Goal: Transaction & Acquisition: Purchase product/service

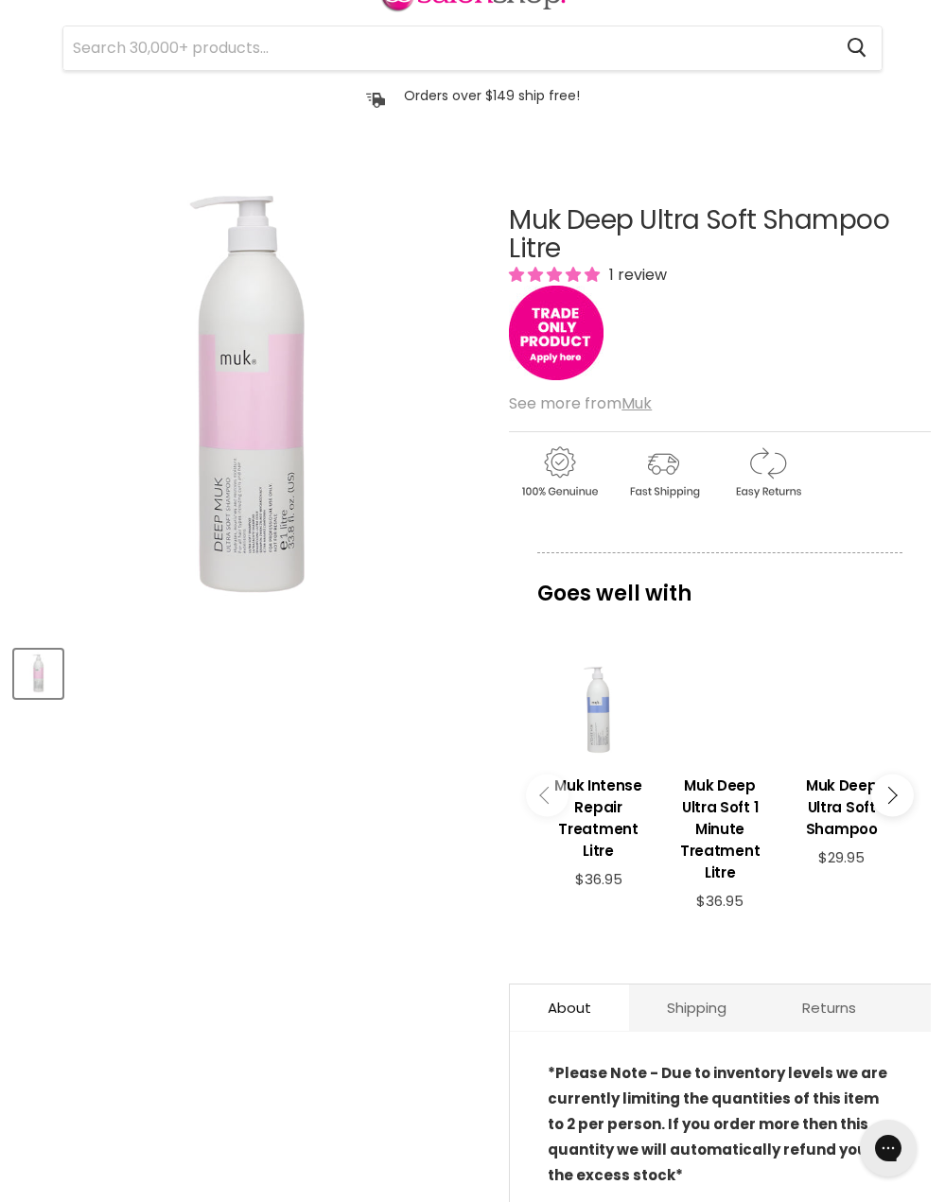
scroll to position [95, 0]
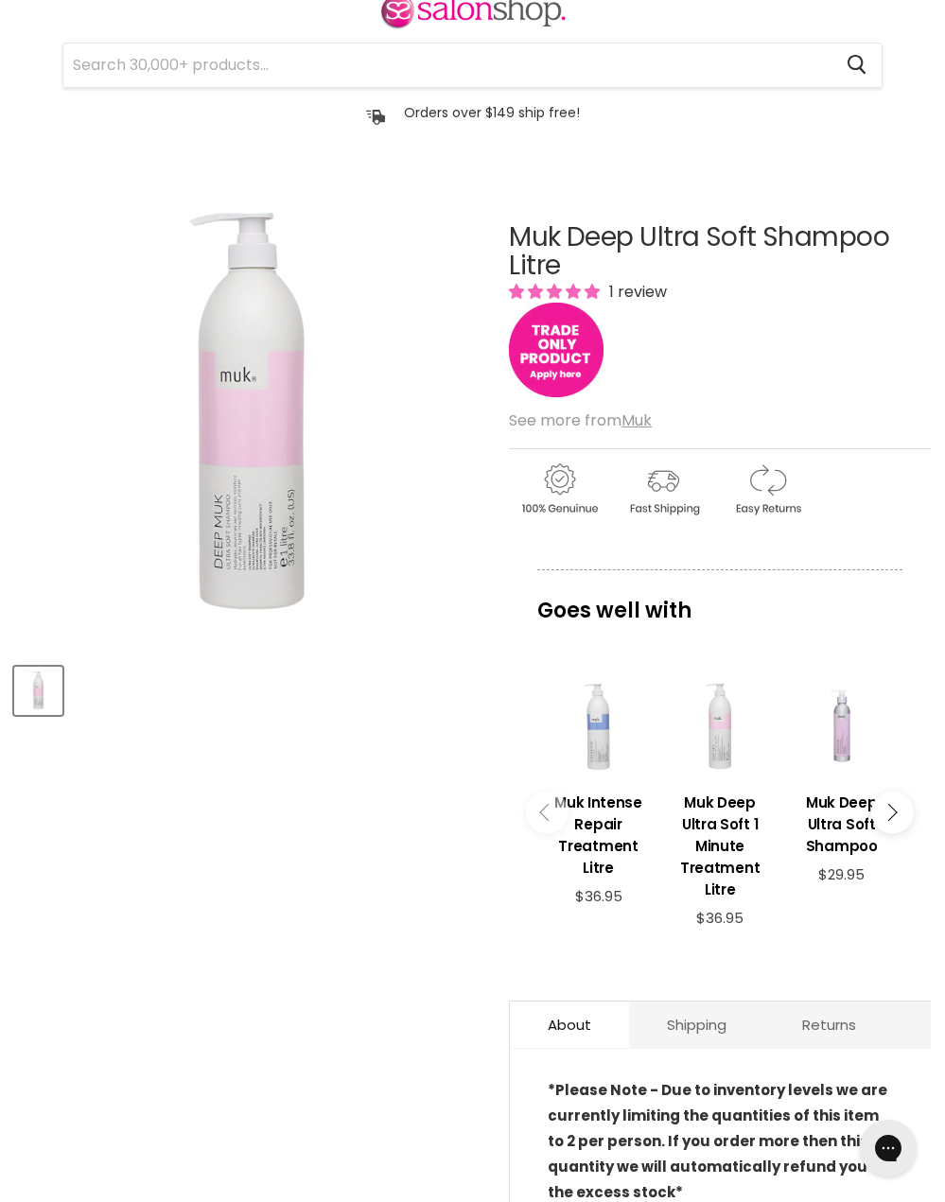
click at [560, 384] on img "Main content" at bounding box center [556, 350] width 95 height 95
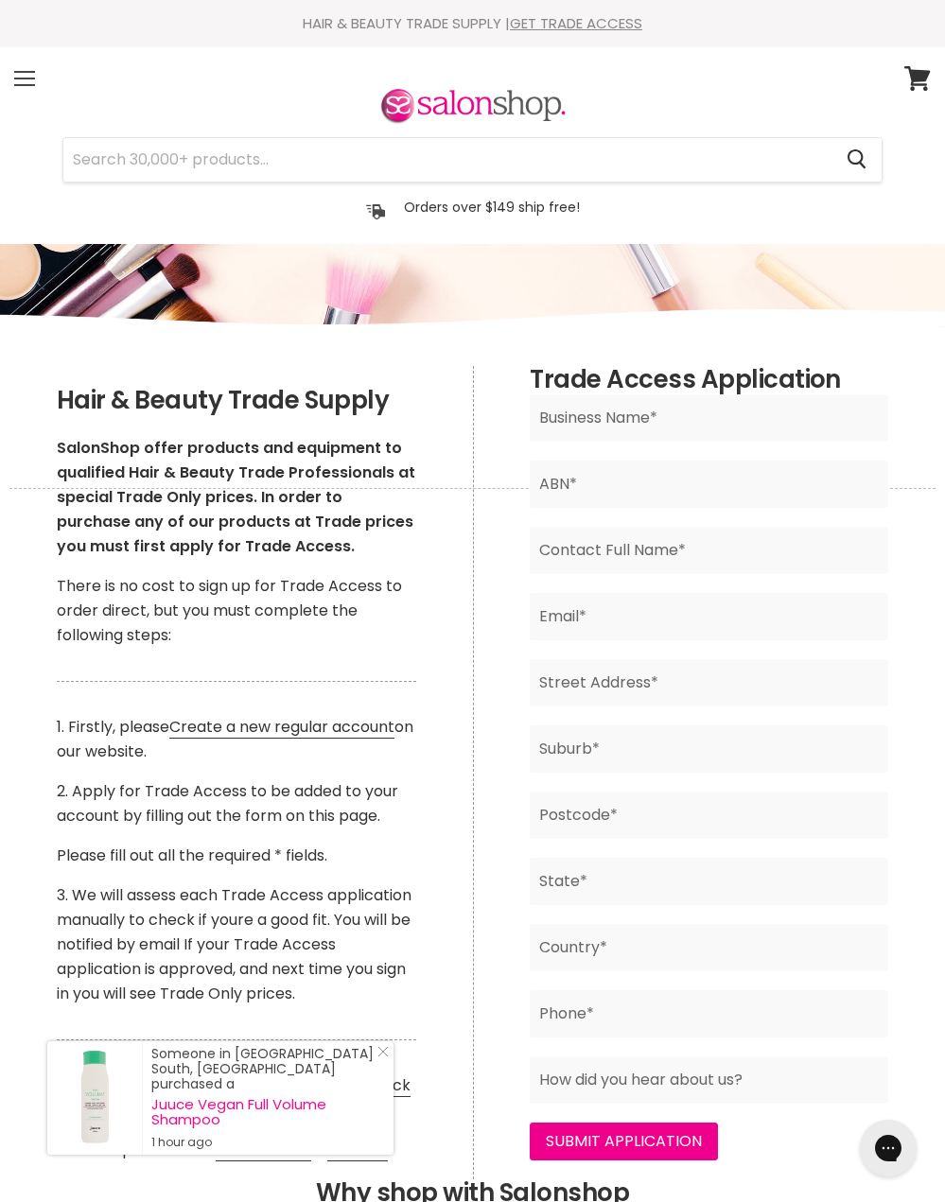
click at [30, 68] on div "Menu" at bounding box center [25, 79] width 40 height 44
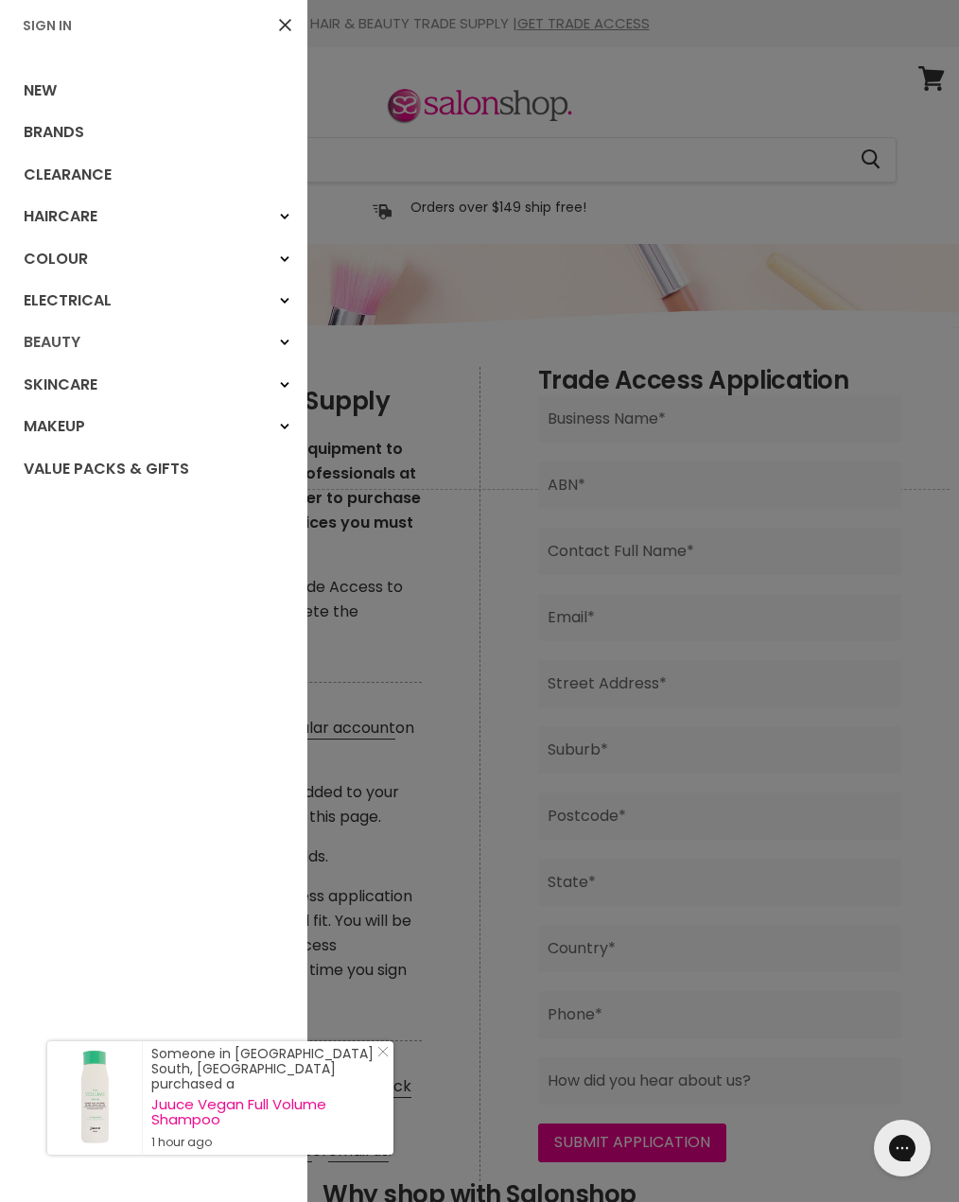
click at [61, 351] on link "Beauty" at bounding box center [153, 343] width 307 height 42
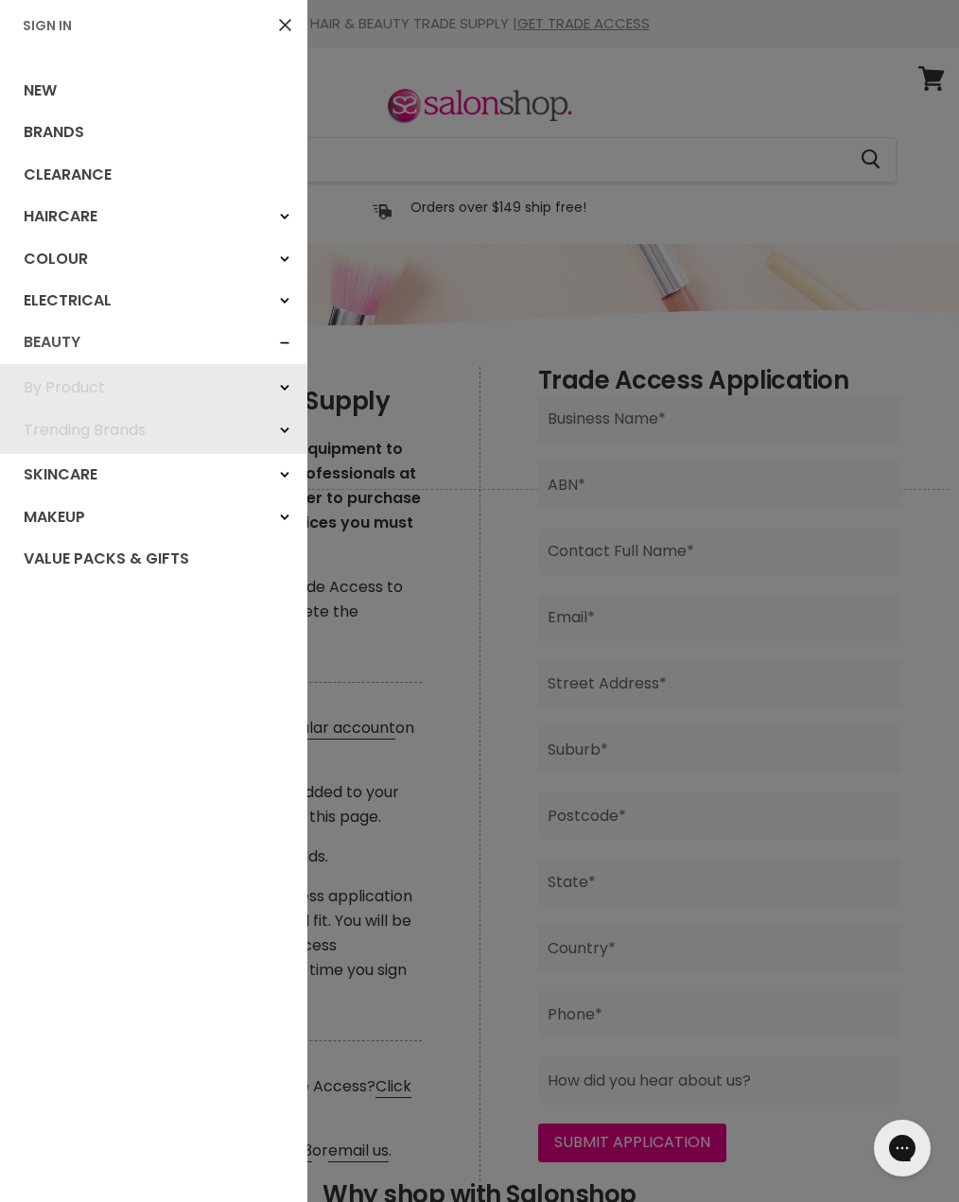
click at [71, 338] on link "Beauty" at bounding box center [153, 343] width 307 height 42
click at [280, 384] on icon "Main menu" at bounding box center [284, 388] width 9 height 8
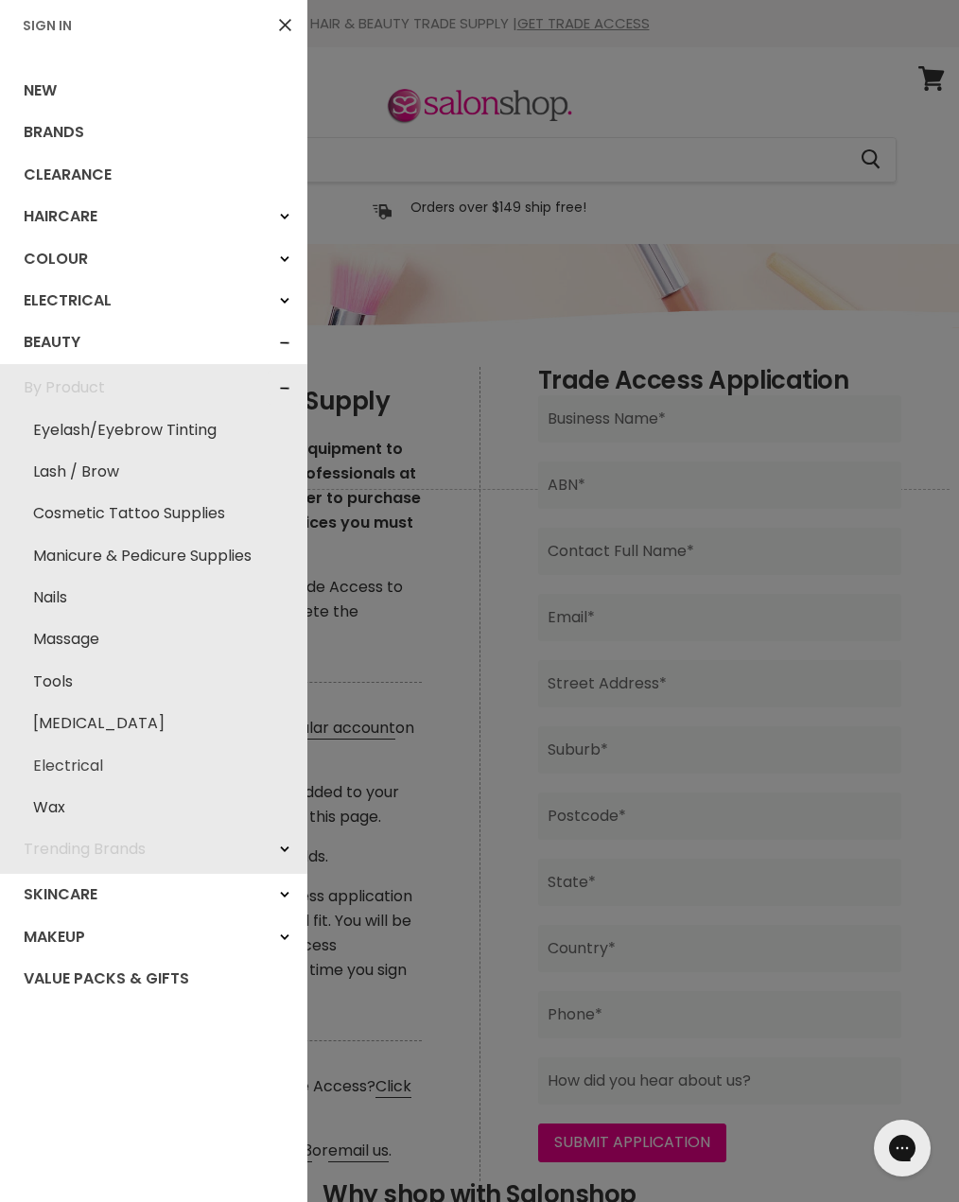
click at [52, 759] on link "Electrical" at bounding box center [153, 766] width 288 height 42
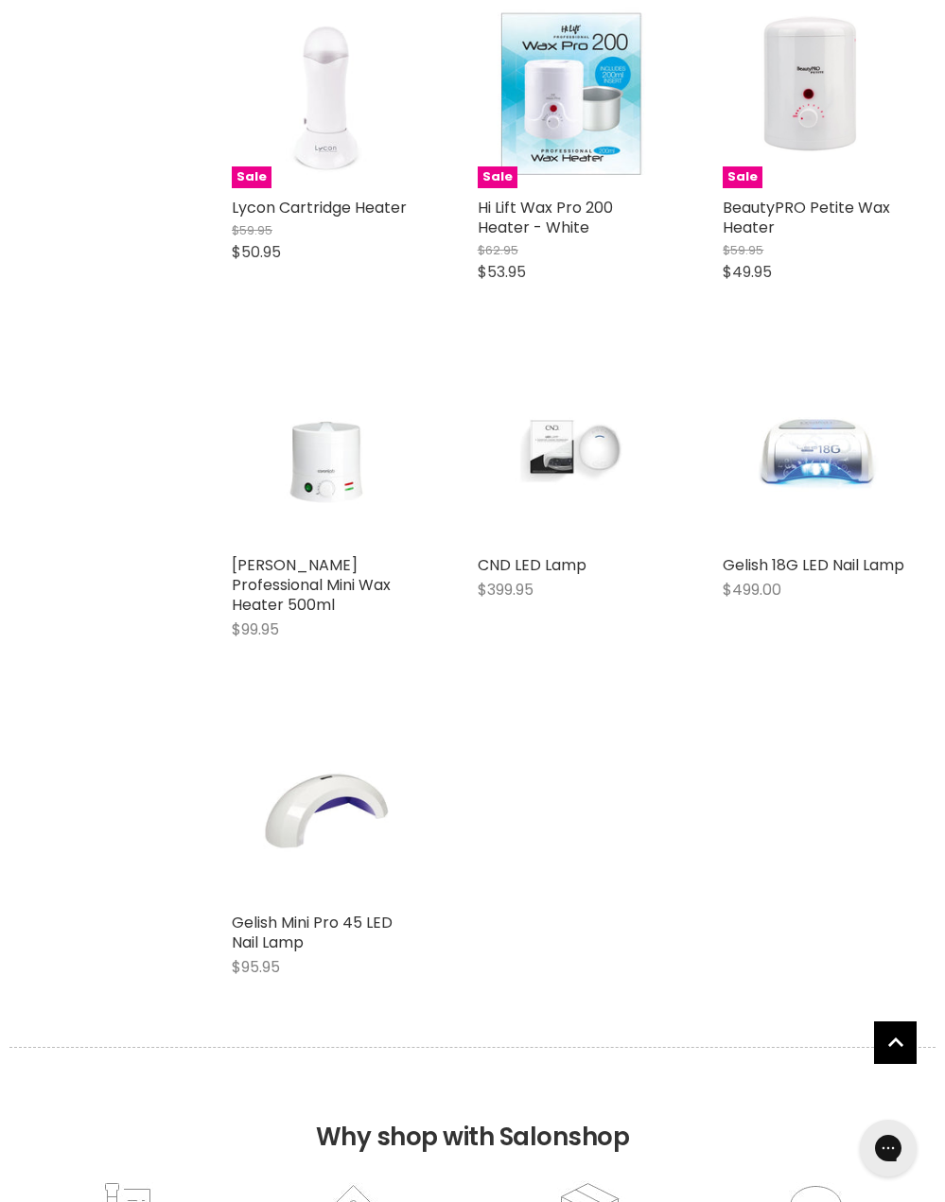
scroll to position [1986, 0]
